Goal: Unclear

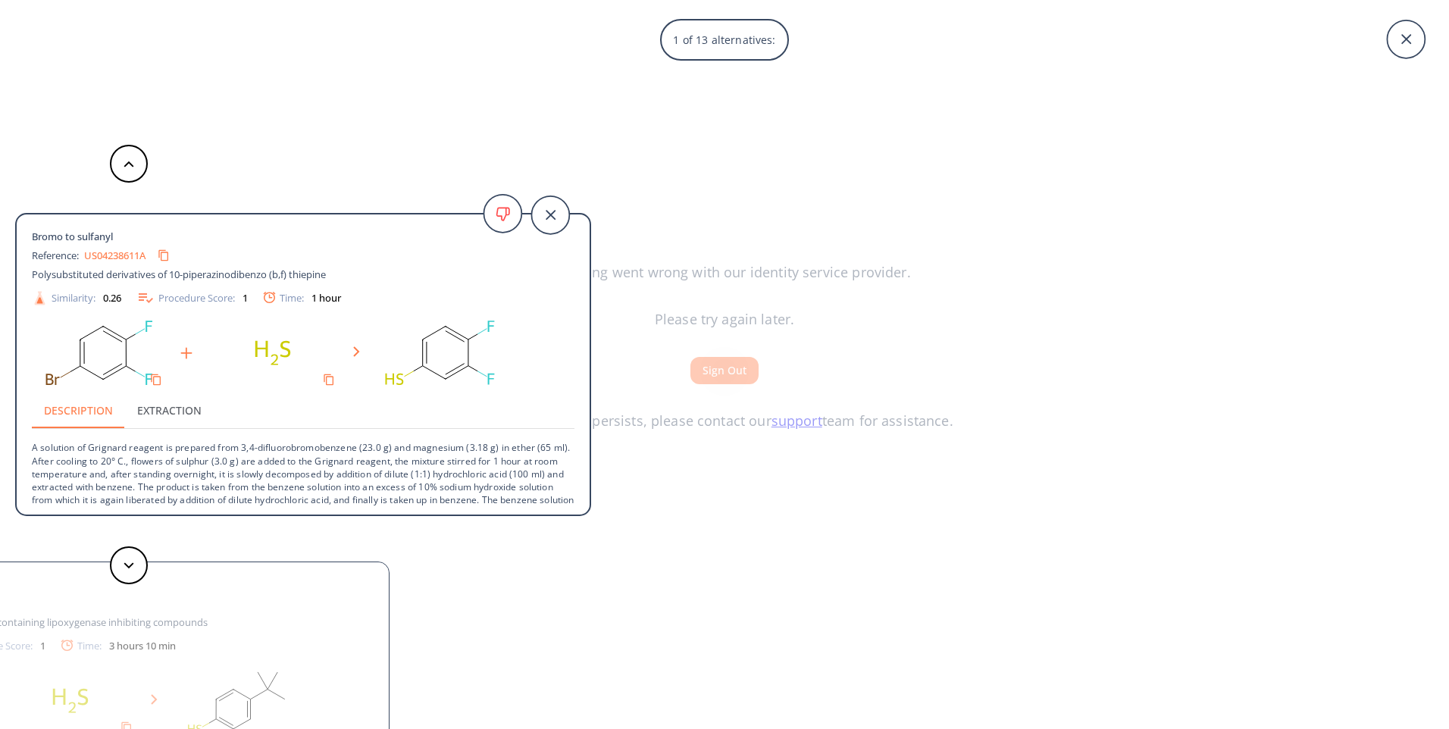
scroll to position [42, 0]
